Goal: Navigation & Orientation: Find specific page/section

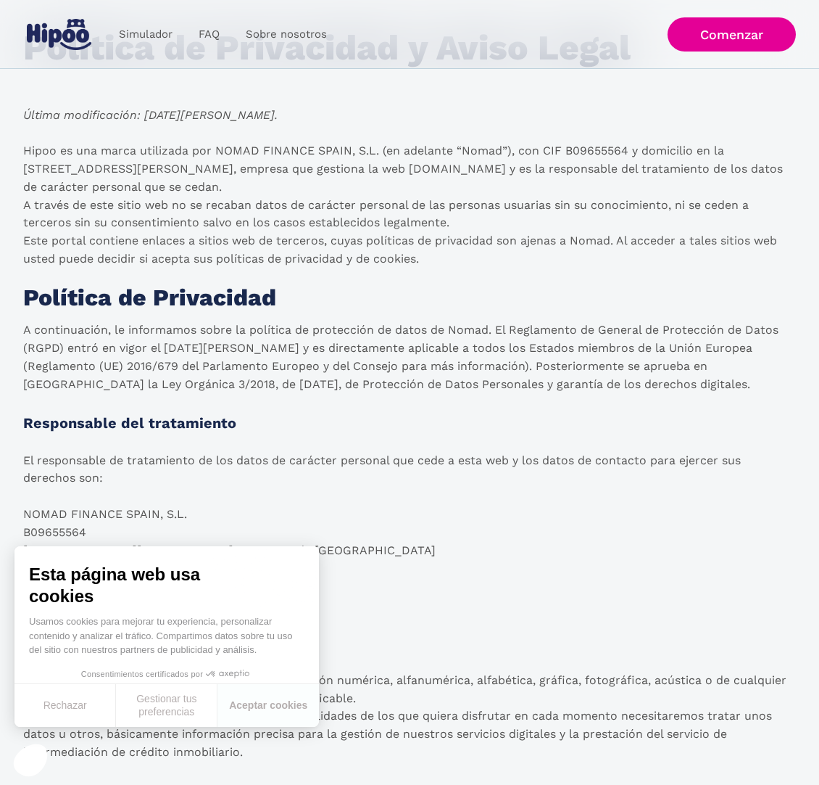
scroll to position [206, 0]
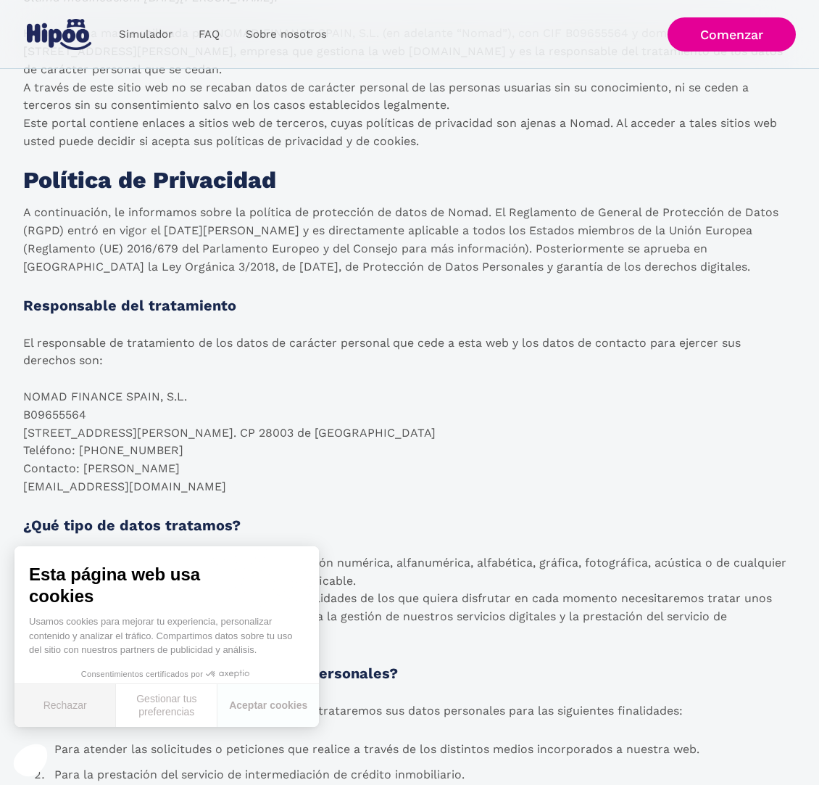
click at [86, 698] on button "Rechazar" at bounding box center [66, 705] width 102 height 43
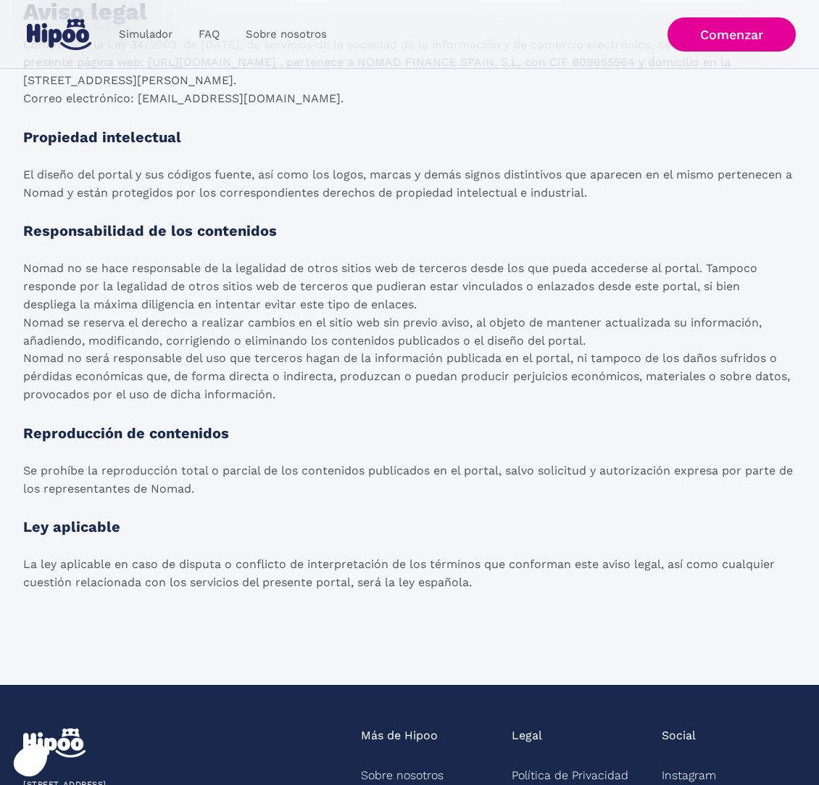
scroll to position [2377, 0]
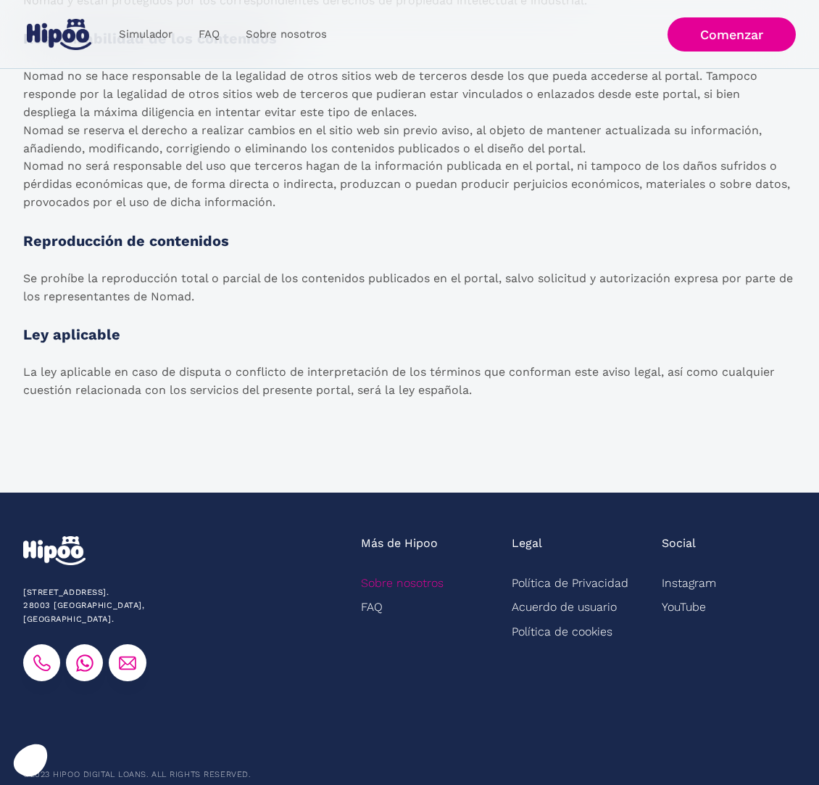
click at [407, 571] on link "Sobre nosotros" at bounding box center [402, 583] width 83 height 24
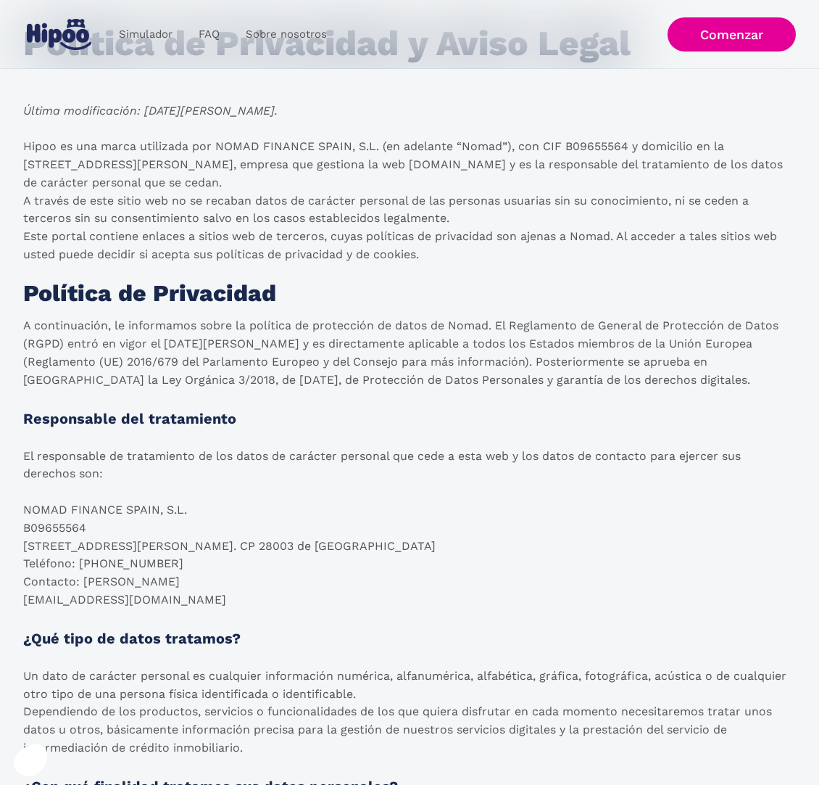
scroll to position [0, 0]
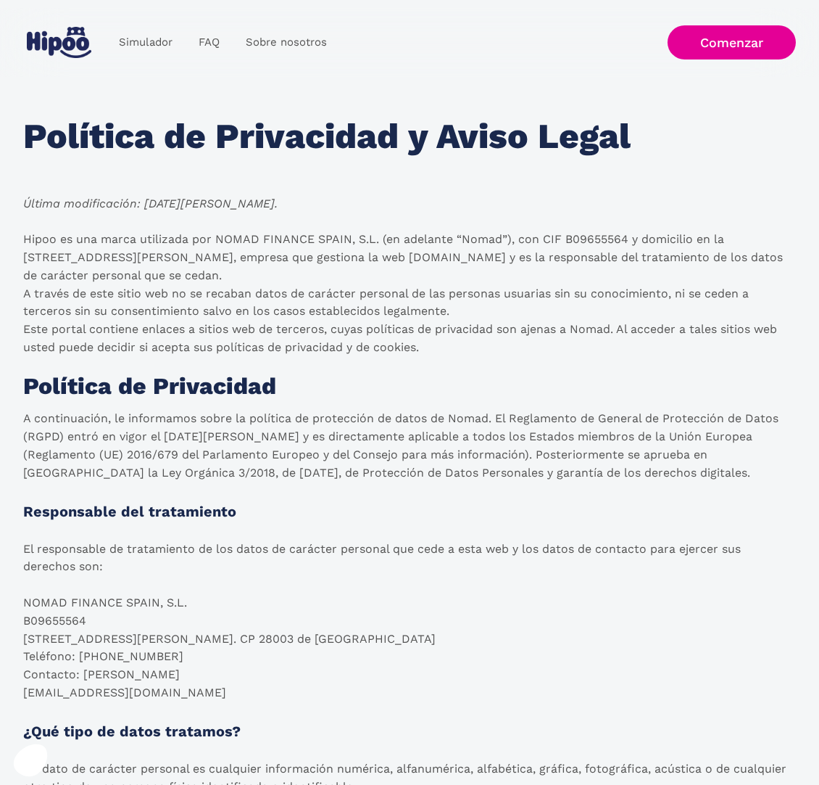
click at [51, 46] on img at bounding box center [59, 42] width 65 height 31
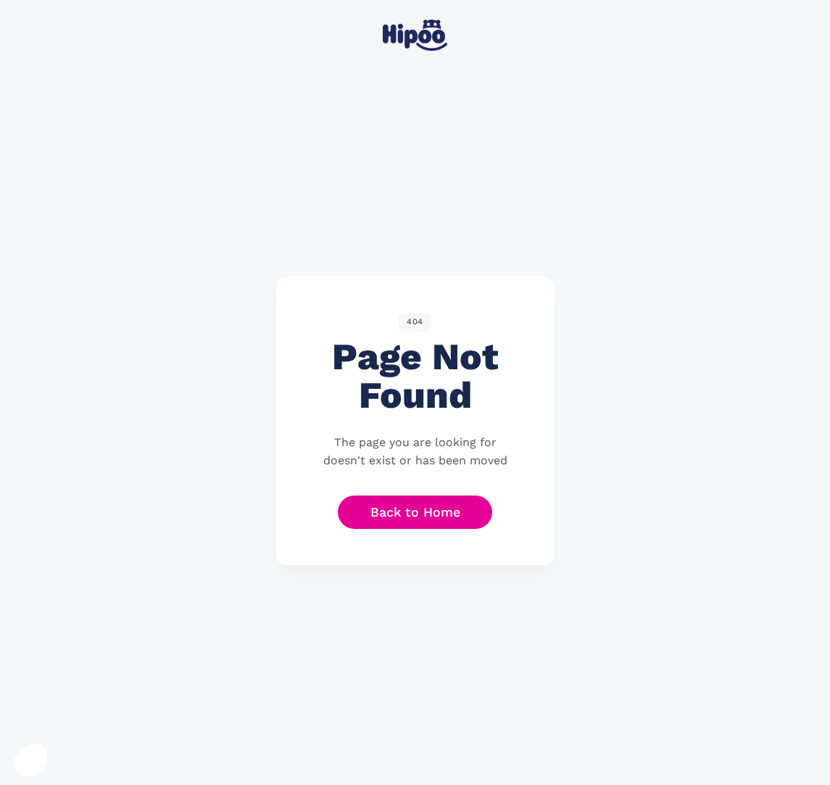
click at [430, 32] on img at bounding box center [415, 35] width 65 height 31
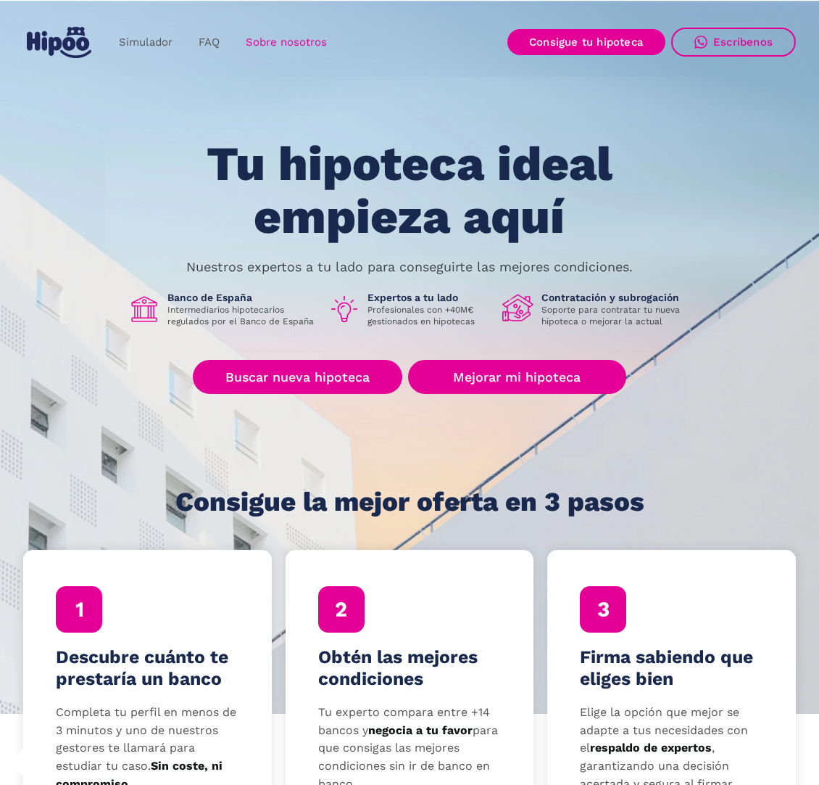
click at [273, 38] on link "Sobre nosotros" at bounding box center [286, 42] width 107 height 28
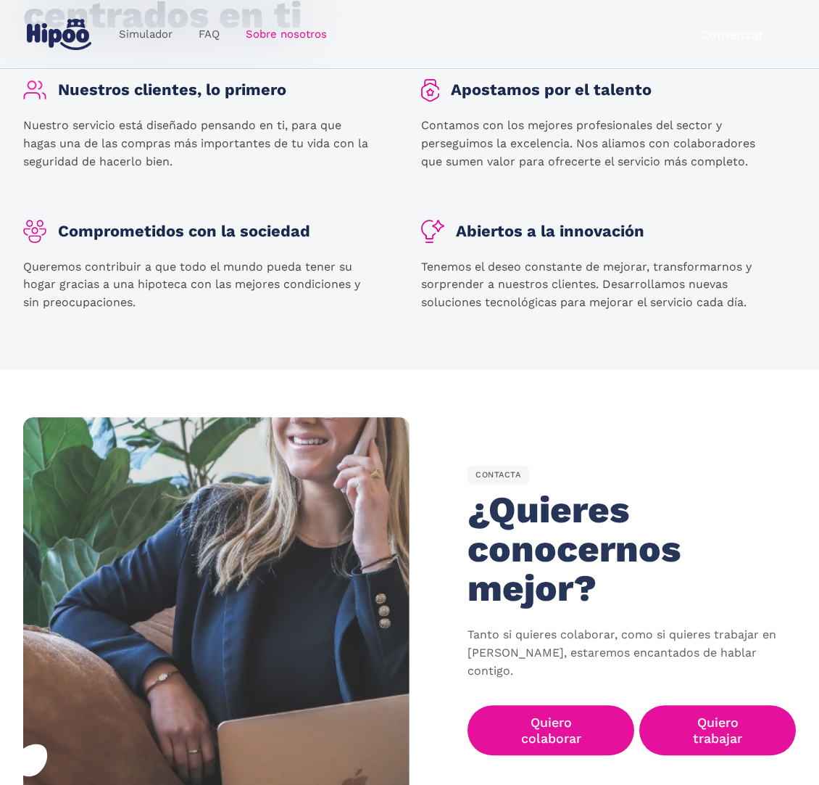
scroll to position [2093, 0]
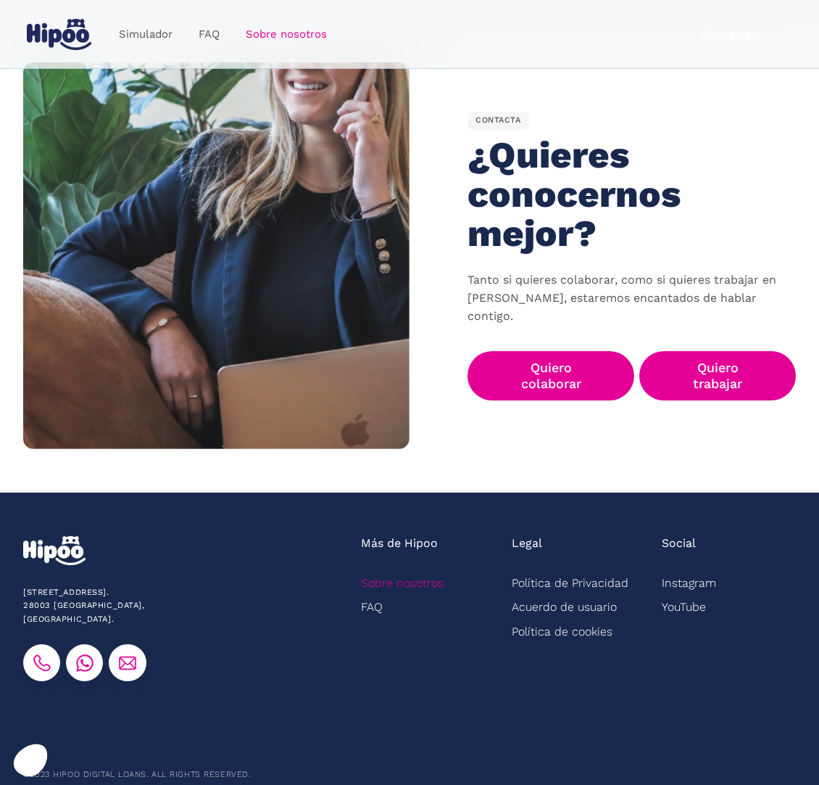
click at [394, 571] on link "Sobre nosotros" at bounding box center [402, 583] width 83 height 24
